Goal: Transaction & Acquisition: Purchase product/service

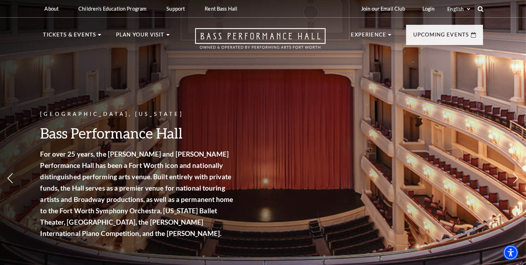
click at [482, 7] on use at bounding box center [480, 9] width 6 height 6
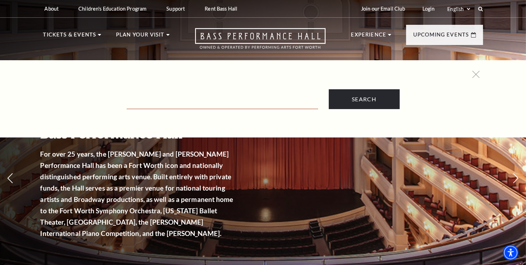
click at [228, 97] on input "Text field" at bounding box center [223, 102] width 192 height 15
paste input "& Juliet"
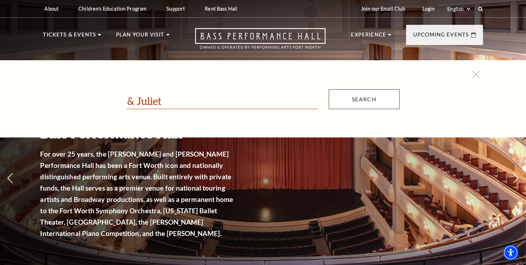
type input "& Juliet"
click at [387, 101] on input "Search" at bounding box center [364, 99] width 71 height 20
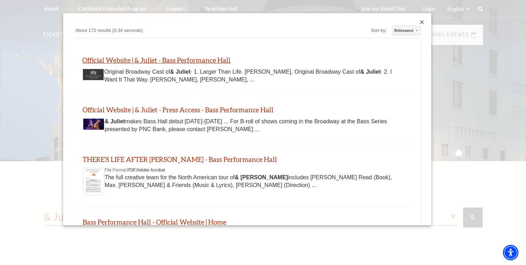
click at [164, 60] on link "Official Website | & Juliet - Bass Performance Hall" at bounding box center [156, 60] width 148 height 8
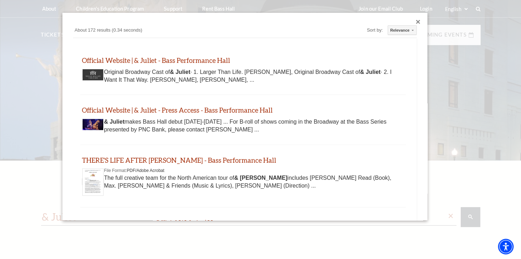
click at [416, 18] on div "Custom Search About 172 results (0.34 seconds) Sort by: Relevance Relevance Dat…" at bounding box center [244, 116] width 365 height 207
click at [418, 21] on div "Close dialog" at bounding box center [418, 22] width 4 height 4
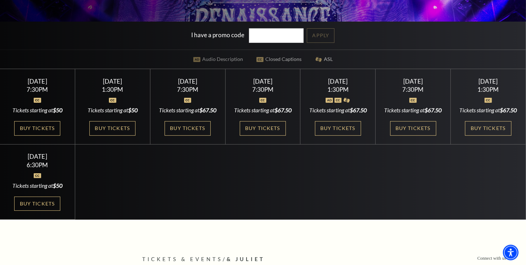
scroll to position [187, 0]
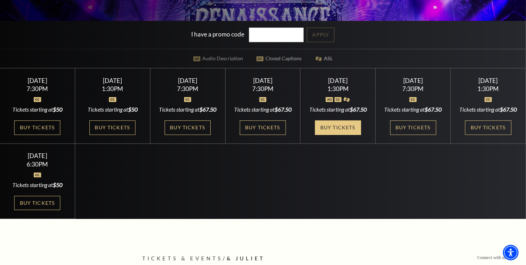
click at [342, 135] on link "Buy Tickets" at bounding box center [338, 128] width 46 height 15
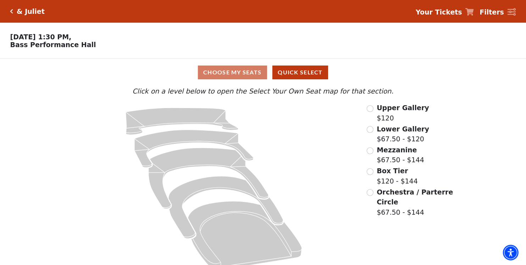
click at [396, 161] on label "Mezzanine $67.50 - $144" at bounding box center [401, 155] width 48 height 20
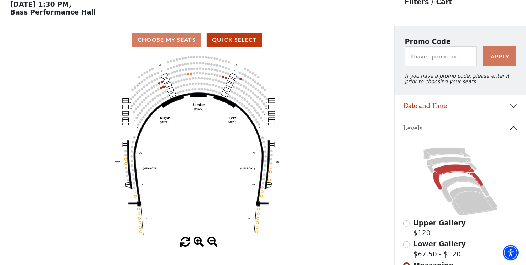
scroll to position [33, 0]
click at [187, 75] on icon "Center (MEZC) Right (MEZR) Left (MEZL) (MEXBOXR) (MEXBOXL) XX WW CC DD YY BB ZZ…" at bounding box center [197, 146] width 355 height 184
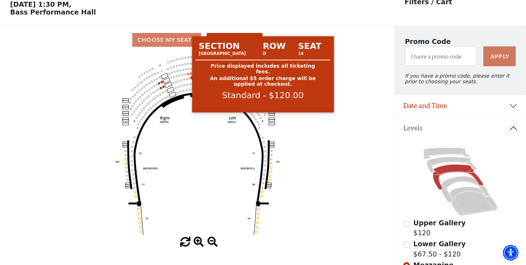
click at [188, 75] on circle at bounding box center [188, 74] width 2 height 2
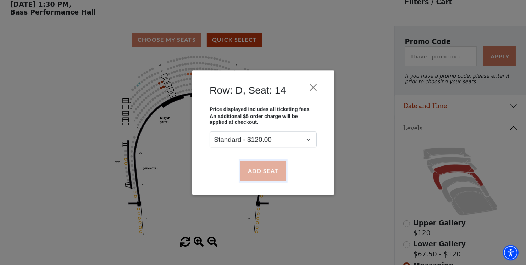
click at [247, 168] on button "Add Seat" at bounding box center [262, 171] width 45 height 20
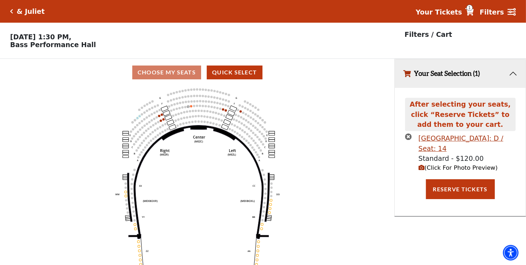
scroll to position [0, 0]
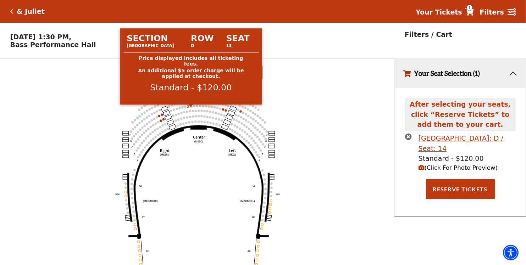
click at [192, 107] on circle at bounding box center [191, 106] width 2 height 2
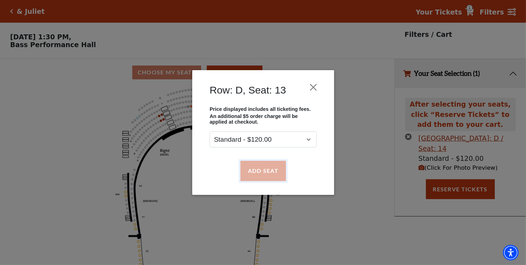
click at [260, 167] on button "Add Seat" at bounding box center [262, 171] width 45 height 20
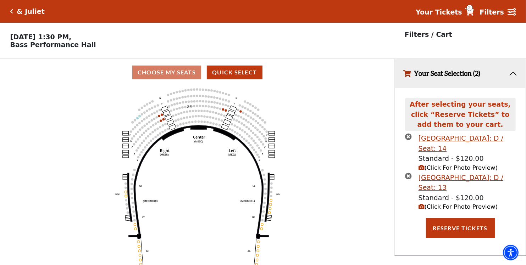
click at [316, 148] on icon "Center (MEZC) Right (MEZR) Left (MEZL) (MEXBOXR) (MEXBOXL) XX WW CC DD YY BB ZZ…" at bounding box center [197, 178] width 355 height 184
click at [456, 228] on button "Reserve Tickets" at bounding box center [460, 229] width 69 height 20
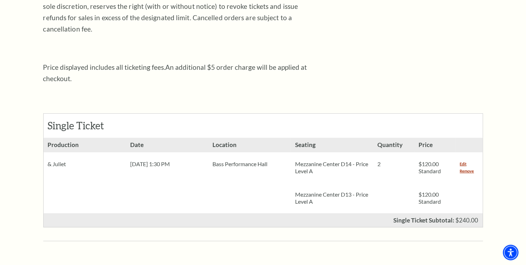
scroll to position [225, 0]
click at [371, 242] on div "Shopping Cart Due to the nature of live entertainment, dates, times, performers…" at bounding box center [263, 247] width 440 height 745
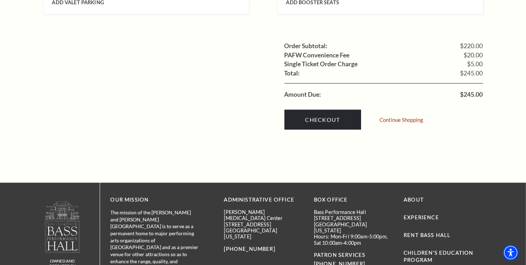
scroll to position [712, 0]
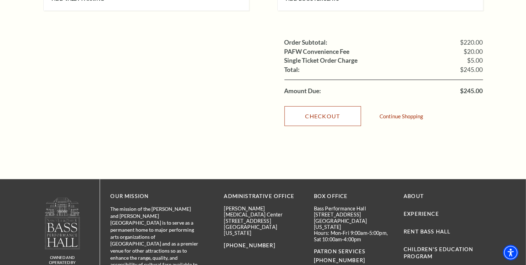
click at [341, 109] on link "Checkout" at bounding box center [322, 116] width 77 height 20
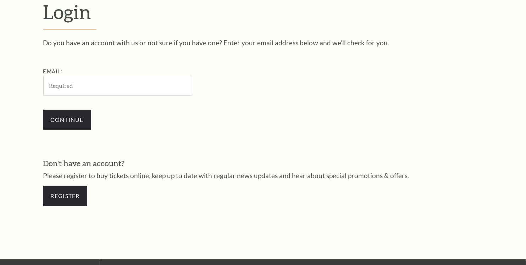
scroll to position [207, 0]
click at [138, 89] on input "Email:" at bounding box center [117, 86] width 149 height 20
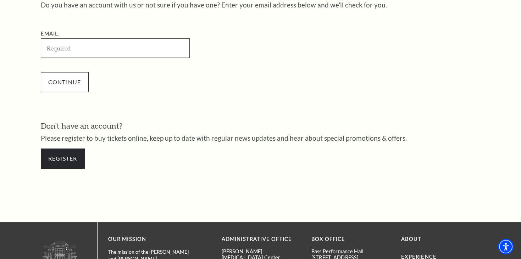
scroll to position [244, 0]
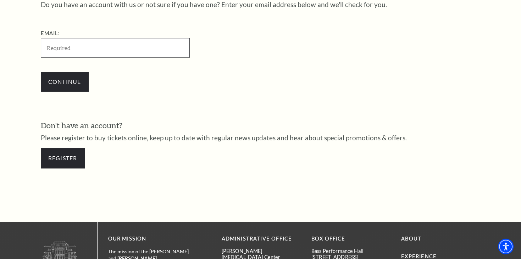
click at [70, 48] on input "Email:" at bounding box center [115, 48] width 149 height 20
paste input "[EMAIL_ADDRESS][DOMAIN_NAME]"
type input "[EMAIL_ADDRESS][DOMAIN_NAME]"
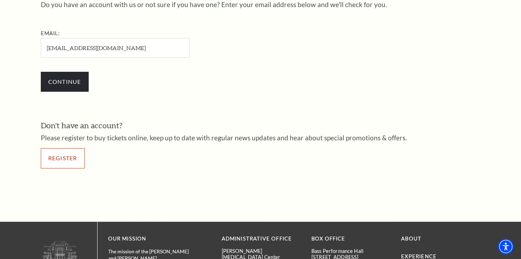
click at [59, 159] on link "Register" at bounding box center [63, 158] width 44 height 20
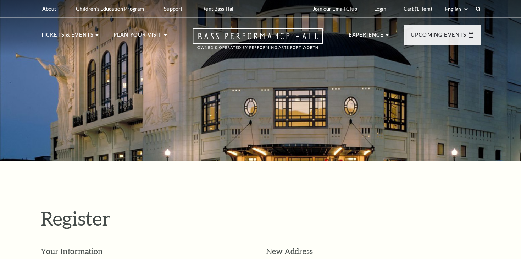
select select "1"
select select "[GEOGRAPHIC_DATA]"
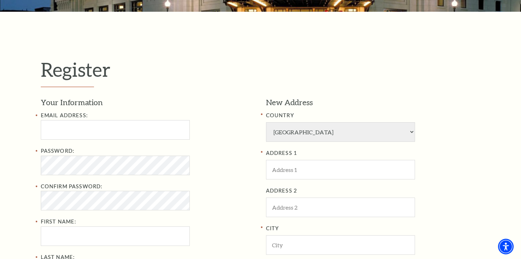
scroll to position [150, 0]
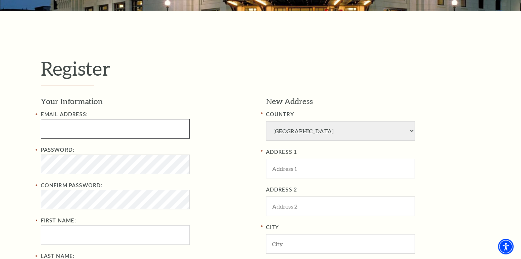
click at [69, 134] on input "Email Address:" at bounding box center [115, 129] width 149 height 20
paste input "[EMAIL_ADDRESS][DOMAIN_NAME]"
type input "[EMAIL_ADDRESS][DOMAIN_NAME]"
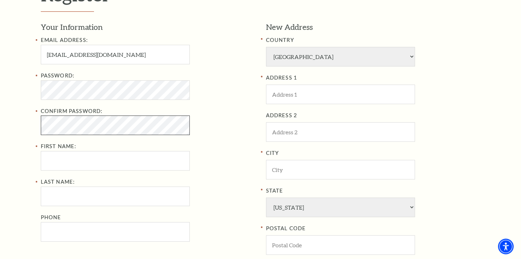
scroll to position [225, 0]
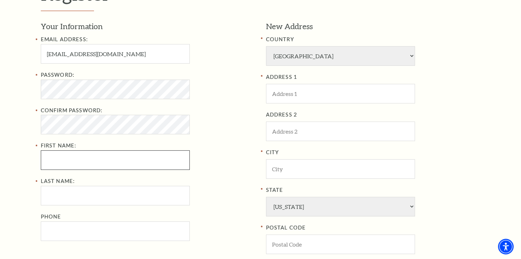
drag, startPoint x: 90, startPoint y: 174, endPoint x: 90, endPoint y: 159, distance: 15.3
click at [90, 159] on input "First Name:" at bounding box center [115, 160] width 149 height 20
click at [144, 161] on input "First Name:" at bounding box center [115, 160] width 149 height 20
paste input "Artasia Clark"
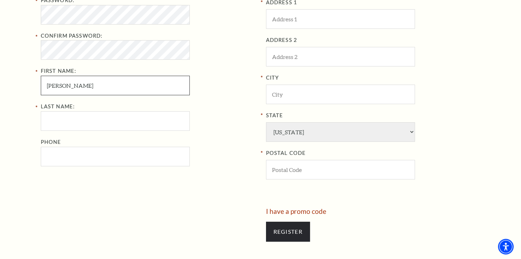
scroll to position [299, 0]
click at [79, 88] on input "Artasia Clark" at bounding box center [115, 85] width 149 height 20
type input "Artasia"
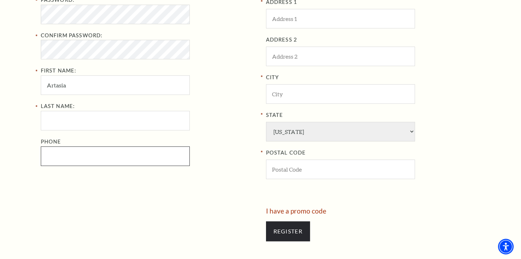
click at [82, 151] on input "Phone" at bounding box center [115, 156] width 149 height 20
paste input "Clark"
drag, startPoint x: 68, startPoint y: 154, endPoint x: 72, endPoint y: 136, distance: 17.7
click at [69, 153] on input "Cla-rk" at bounding box center [115, 156] width 149 height 20
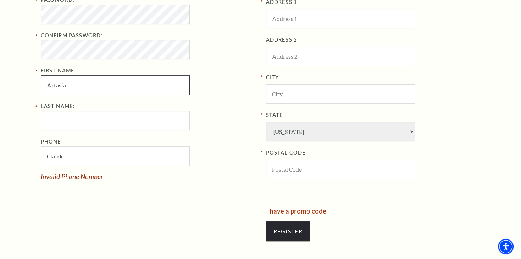
click at [69, 87] on input "Artasia" at bounding box center [115, 85] width 149 height 20
click at [89, 158] on input "Cla-rk" at bounding box center [115, 156] width 149 height 20
paste input "text"
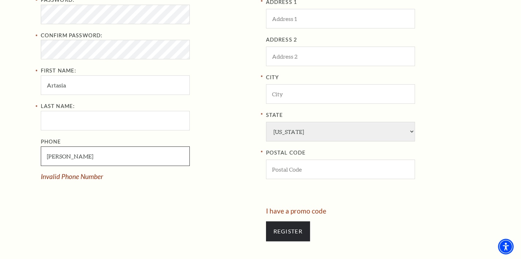
type input "Cla-rk"
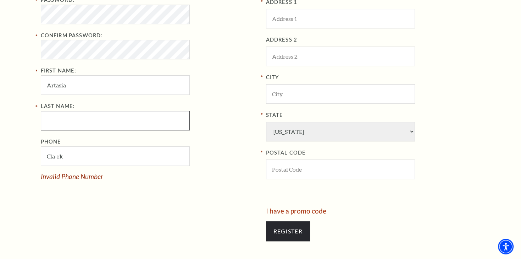
click at [72, 125] on input "Last Name:" at bounding box center [115, 121] width 149 height 20
paste input "Clark"
type input "Clark"
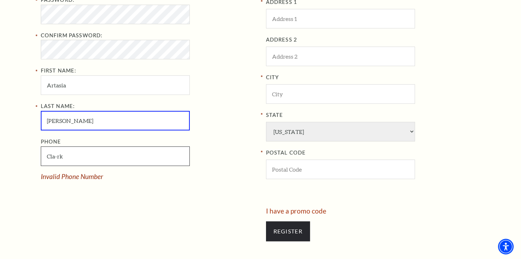
click at [117, 157] on input "Cla-rk" at bounding box center [115, 156] width 149 height 20
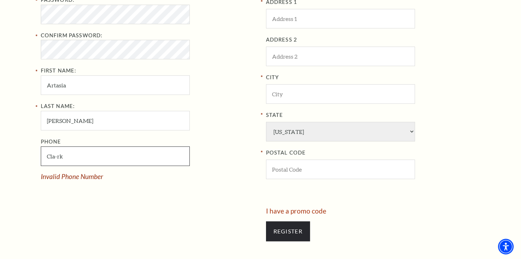
click at [116, 157] on input "Cla-rk" at bounding box center [115, 156] width 149 height 20
paste input "2086719850"
paste input "671"
type input "208-671-9850"
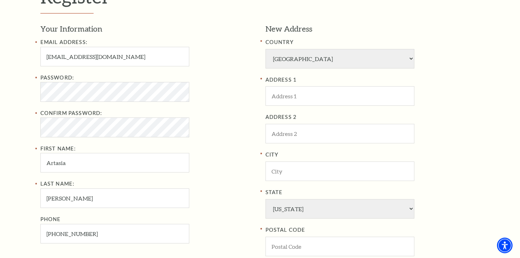
scroll to position [222, 0]
click at [317, 96] on input "ADDRESS 1" at bounding box center [340, 96] width 149 height 20
paste input "6103 Devonshire Cove"
type input "6103 Devonshire Cove"
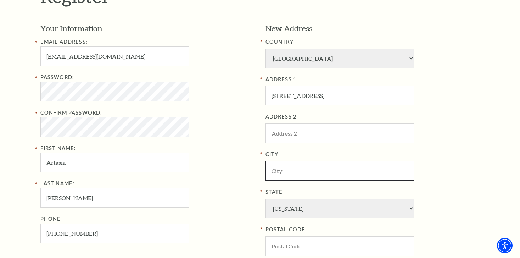
click at [315, 168] on input "City" at bounding box center [340, 171] width 149 height 20
click at [285, 173] on input "City" at bounding box center [340, 171] width 149 height 20
paste input "Austin"
type input "Austin"
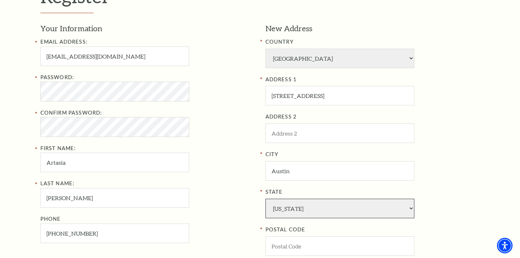
click at [305, 204] on select "Alabama Alaska American Embassy American Embassy American Samoa Arizona Arkansa…" at bounding box center [340, 209] width 149 height 20
click at [266, 199] on select "Alabama Alaska American Embassy American Embassy American Samoa Arizona Arkansa…" at bounding box center [340, 209] width 149 height 20
click at [227, 141] on div "Password: Confirm Password: First Name: Artasia" at bounding box center [147, 122] width 215 height 99
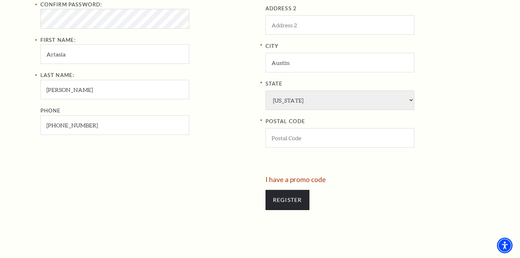
scroll to position [331, 0]
click at [320, 141] on input "POSTAL CODE" at bounding box center [340, 138] width 149 height 20
click at [284, 140] on input "POSTAL CODE" at bounding box center [340, 138] width 149 height 20
paste input "78723"
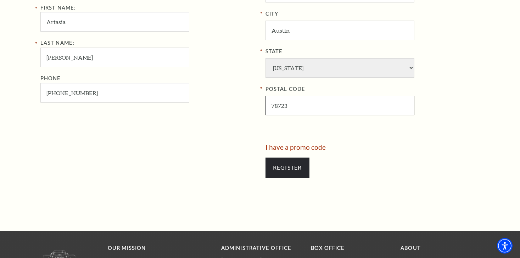
scroll to position [367, 0]
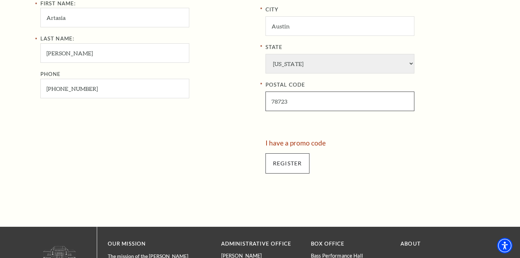
type input "78723"
click at [279, 165] on input "Register" at bounding box center [288, 163] width 44 height 20
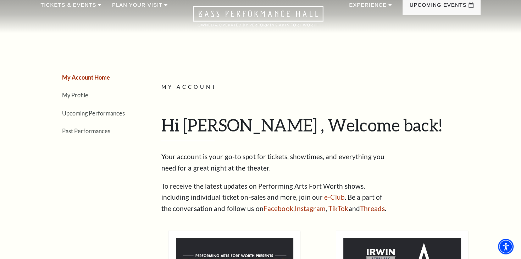
scroll to position [29, 0]
click at [94, 114] on link "Upcoming Performances" at bounding box center [93, 113] width 63 height 7
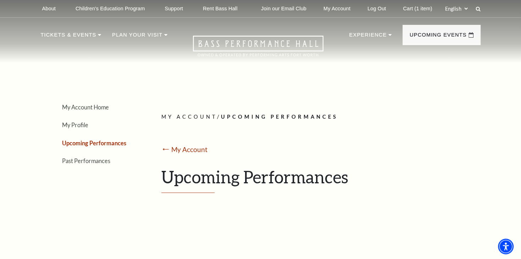
scroll to position [0, 0]
click at [480, 10] on div "About Performing Arts [GEOGRAPHIC_DATA] [PERSON_NAME] [MEDICAL_DATA] Center Res…" at bounding box center [261, 8] width 454 height 17
drag, startPoint x: 480, startPoint y: 10, endPoint x: 474, endPoint y: 12, distance: 6.1
click at [479, 10] on use at bounding box center [478, 9] width 5 height 5
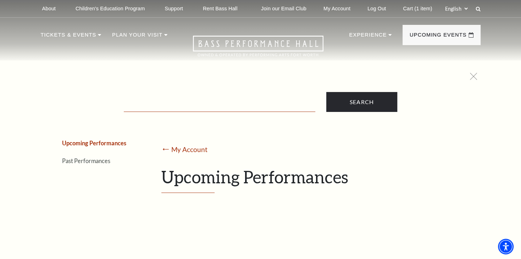
click at [172, 107] on input "Text field" at bounding box center [220, 104] width 192 height 15
paste input "& Juliet"
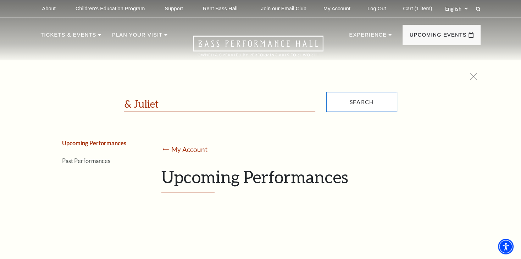
type input "& Juliet"
click at [365, 107] on input "Search" at bounding box center [361, 102] width 71 height 20
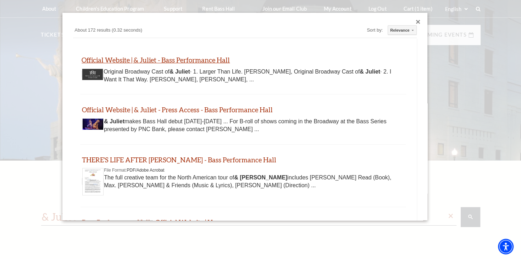
click at [169, 61] on link "Official Website | & Juliet - Bass Performance Hall" at bounding box center [156, 60] width 148 height 8
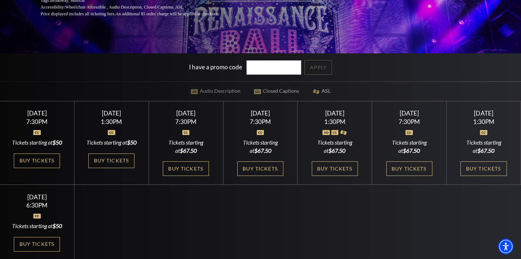
scroll to position [150, 0]
click at [341, 175] on link "Buy Tickets" at bounding box center [335, 168] width 46 height 15
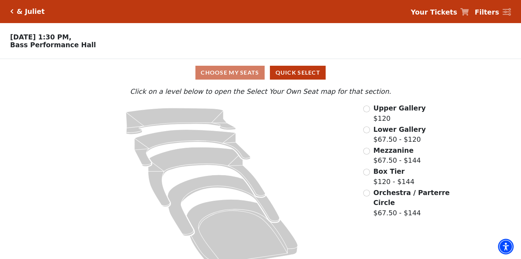
click at [379, 154] on span "Mezzanine" at bounding box center [394, 150] width 40 height 8
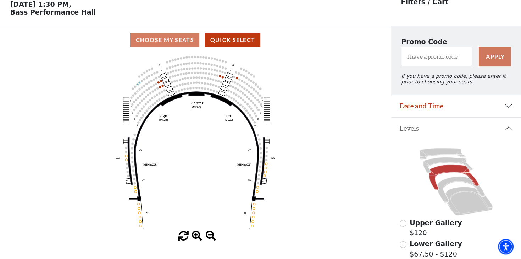
scroll to position [33, 0]
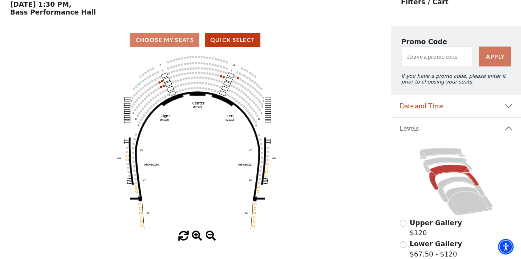
drag, startPoint x: 304, startPoint y: 122, endPoint x: 261, endPoint y: 106, distance: 45.5
click at [303, 122] on icon "Center (MEZC) Right (MEZR) Left (MEZL) (MEXBOXR) (MEXBOXL) XX WW CC DD YY BB ZZ…" at bounding box center [196, 142] width 352 height 177
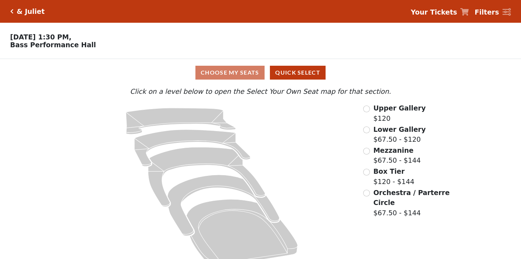
scroll to position [15, 0]
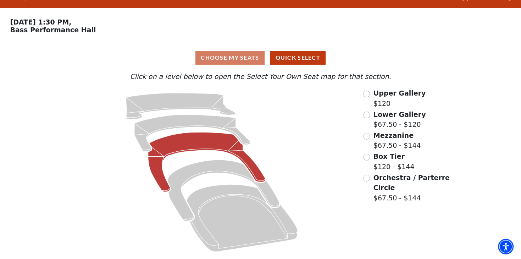
click at [205, 144] on icon at bounding box center [206, 162] width 117 height 60
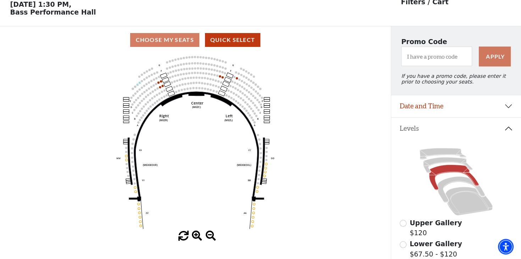
scroll to position [33, 0]
click at [185, 75] on icon "Center (MEZC) Right (MEZR) Left (MEZL) (MEXBOXR) (MEXBOXL) XX WW CC DD YY BB ZZ…" at bounding box center [196, 142] width 352 height 177
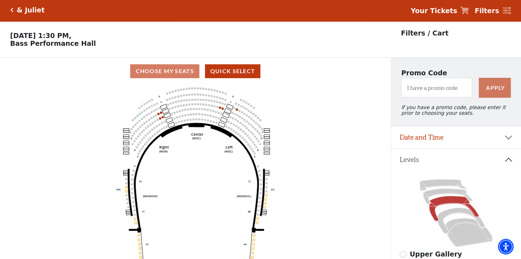
scroll to position [0, 0]
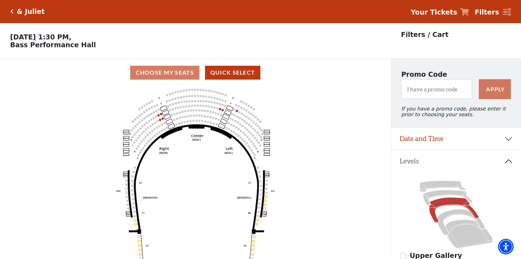
click at [431, 16] on div "& [PERSON_NAME] Your Tickets Filters" at bounding box center [260, 11] width 521 height 23
click at [436, 10] on strong "Your Tickets" at bounding box center [434, 12] width 46 height 8
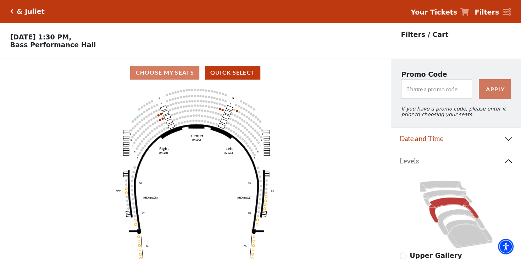
click at [436, 10] on strong "Your Tickets" at bounding box center [434, 12] width 46 height 8
click at [6, 1] on div "& [PERSON_NAME] Your Tickets Filters" at bounding box center [260, 11] width 521 height 23
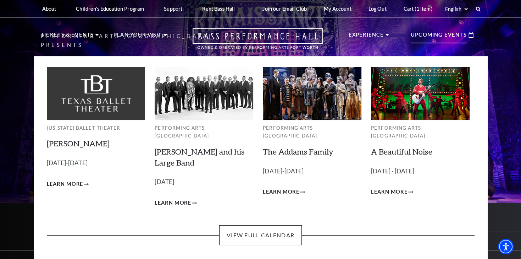
click at [450, 87] on img at bounding box center [420, 93] width 99 height 53
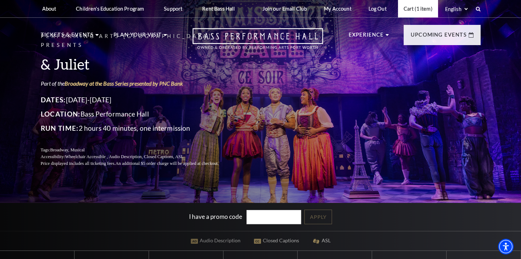
click at [416, 10] on link "Cart (1 item)" at bounding box center [418, 8] width 40 height 17
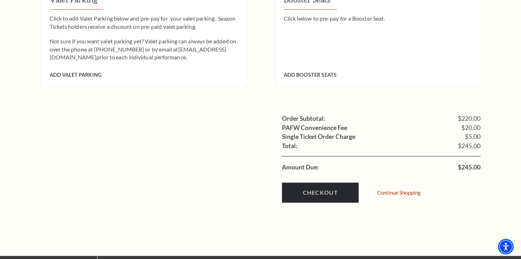
scroll to position [637, 0]
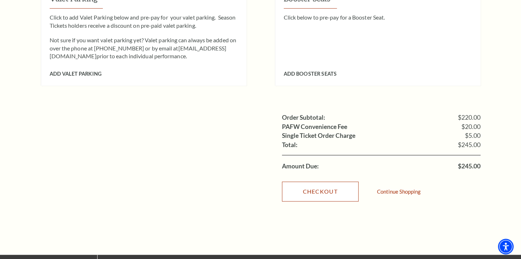
click at [342, 181] on link "Checkout" at bounding box center [320, 191] width 77 height 20
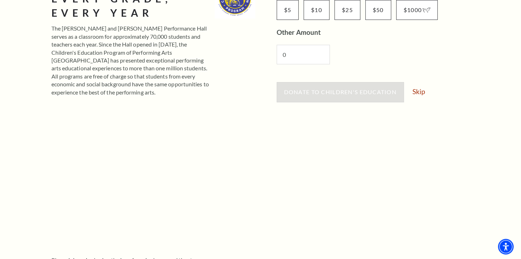
scroll to position [150, 0]
click at [415, 92] on link "Skip" at bounding box center [419, 92] width 12 height 7
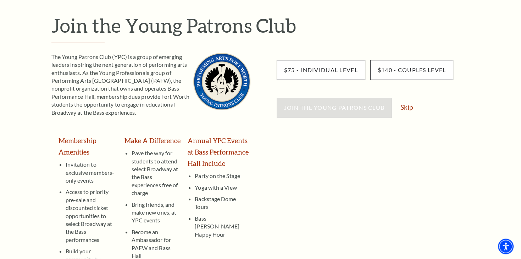
scroll to position [75, 0]
click at [404, 109] on link "Skip" at bounding box center [406, 107] width 12 height 7
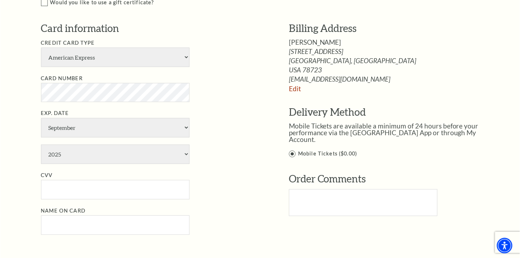
scroll to position [375, 0]
click at [41, 48] on select "American Express Visa Master Card Discover" at bounding box center [115, 58] width 149 height 20
select select "24"
click option "Visa" at bounding box center [0, 0] width 0 height 0
click at [40, 118] on select "January February March April May June July August September October November De…" at bounding box center [114, 128] width 149 height 20
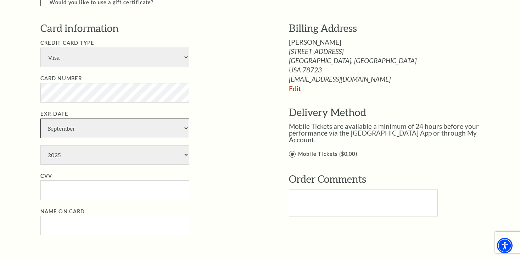
select select "12"
click option "December" at bounding box center [0, 0] width 0 height 0
click at [40, 145] on select "2025 2026 2027 2028 2029 2030 2031 2032 2033 2034" at bounding box center [114, 155] width 149 height 20
select select "2030"
click option "2030" at bounding box center [0, 0] width 0 height 0
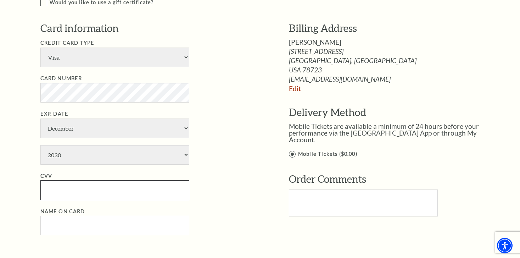
click at [68, 193] on input "CVV" at bounding box center [114, 190] width 149 height 20
click at [105, 187] on input "CVV" at bounding box center [114, 190] width 149 height 20
paste input "396"
type input "396"
click at [116, 223] on input "Name on Card" at bounding box center [114, 226] width 149 height 20
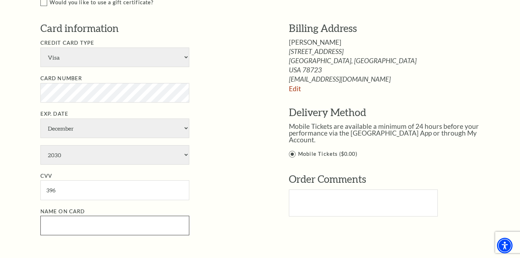
paste input "Artasia Clark"
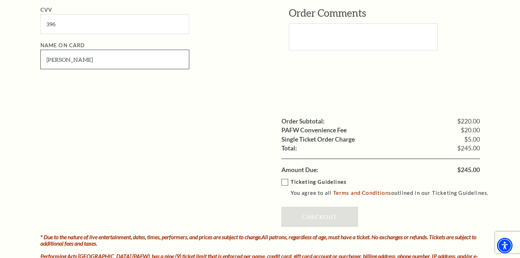
scroll to position [543, 0]
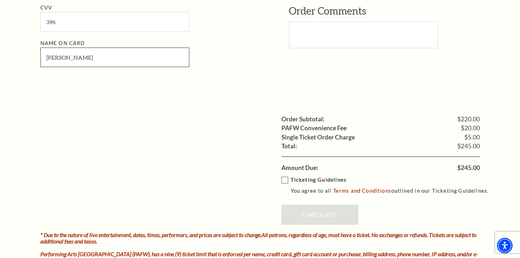
type input "Artasia Clark"
click at [286, 179] on label "Ticketing Guidelines You agree to all Terms and Conditions outlined in our Tick…" at bounding box center [389, 186] width 214 height 20
click at [0, 0] on input "Ticketing Guidelines You agree to all Terms and Conditions outlined in our Tick…" at bounding box center [0, 0] width 0 height 0
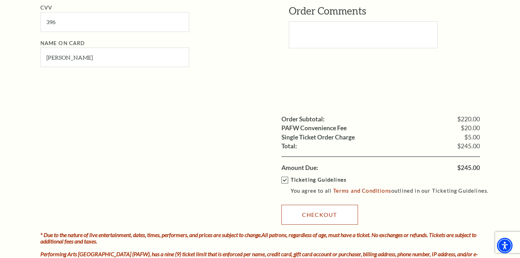
click at [302, 219] on link "Checkout" at bounding box center [320, 215] width 77 height 20
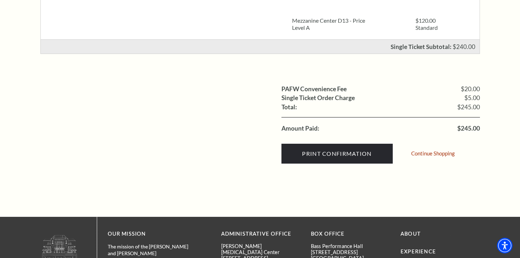
scroll to position [217, 0]
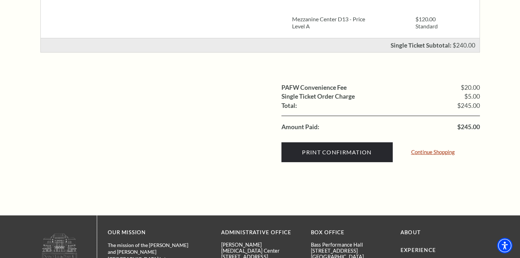
click at [432, 153] on link "Continue Shopping" at bounding box center [433, 151] width 44 height 5
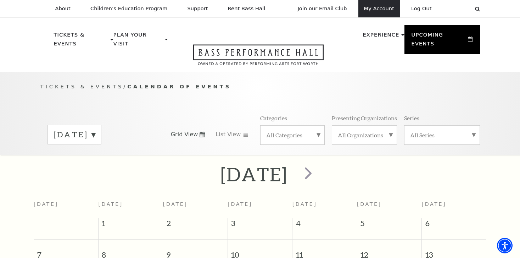
click at [379, 13] on link "My Account" at bounding box center [380, 8] width 42 height 17
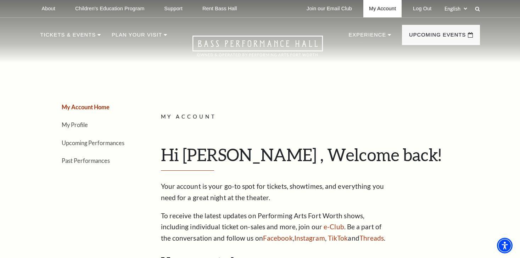
click at [382, 9] on link "My Account" at bounding box center [383, 8] width 38 height 17
click at [88, 143] on link "Upcoming Performances" at bounding box center [93, 142] width 63 height 7
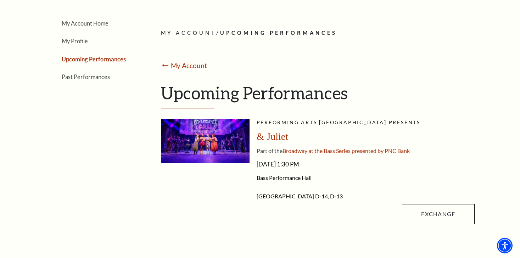
scroll to position [72, 0]
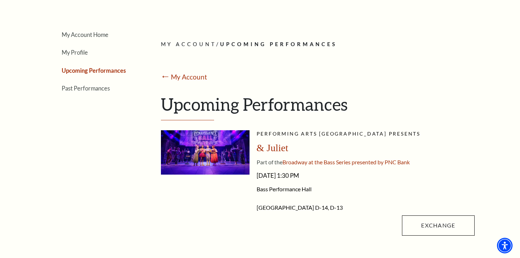
click at [276, 149] on span "& Juliet" at bounding box center [273, 147] width 32 height 11
click at [219, 154] on img at bounding box center [205, 152] width 89 height 44
click at [314, 179] on span "Saturday, November 15, 2025 - 1:30 PM" at bounding box center [366, 175] width 218 height 11
click at [223, 140] on img at bounding box center [205, 152] width 89 height 44
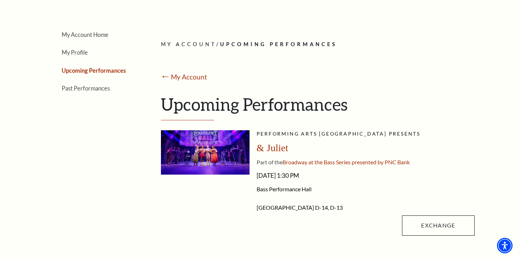
click at [223, 140] on img at bounding box center [205, 152] width 89 height 44
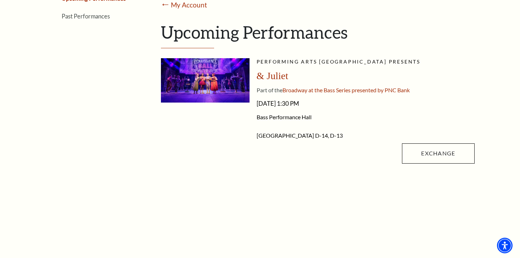
scroll to position [145, 0]
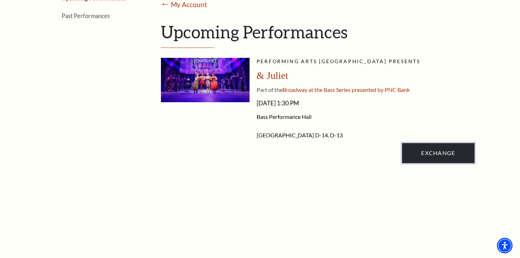
click at [431, 148] on link "Exchange" at bounding box center [438, 153] width 72 height 20
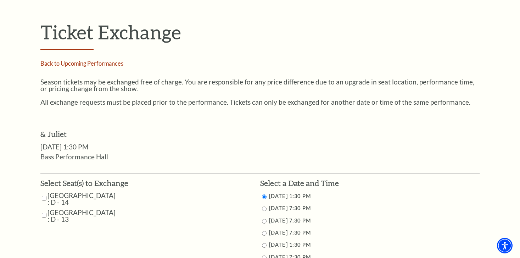
scroll to position [217, 0]
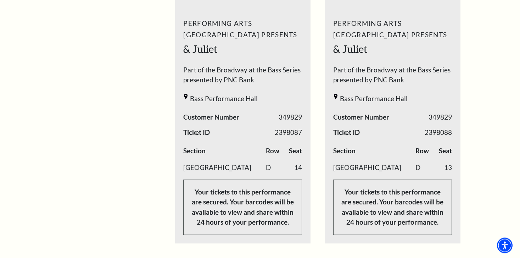
scroll to position [326, 0]
click at [287, 134] on span "2398087" at bounding box center [288, 132] width 27 height 10
click at [284, 126] on div "Performing Arts Fort Worth Presents & Juliet Part of the Broadway at the Bass S…" at bounding box center [243, 125] width 136 height 227
click at [284, 131] on span "2398087" at bounding box center [288, 132] width 27 height 10
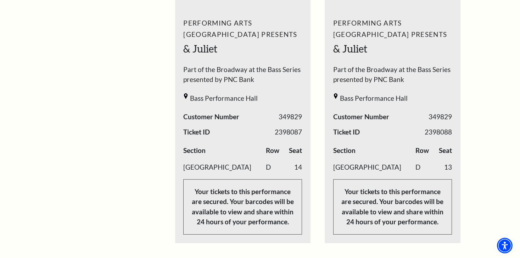
click at [284, 131] on span "2398087" at bounding box center [288, 132] width 27 height 10
click at [286, 131] on span "2398087" at bounding box center [288, 132] width 27 height 10
click at [300, 137] on span "2398087" at bounding box center [288, 132] width 27 height 10
click at [67, 135] on div "My Account Home My Profile Upcoming Performances Past Performances" at bounding box center [87, 168] width 94 height 854
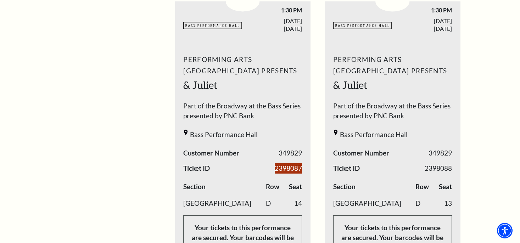
scroll to position [289, 0]
click at [302, 153] on span "349829" at bounding box center [290, 153] width 23 height 10
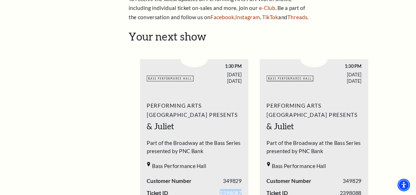
scroll to position [217, 0]
